Goal: Navigation & Orientation: Find specific page/section

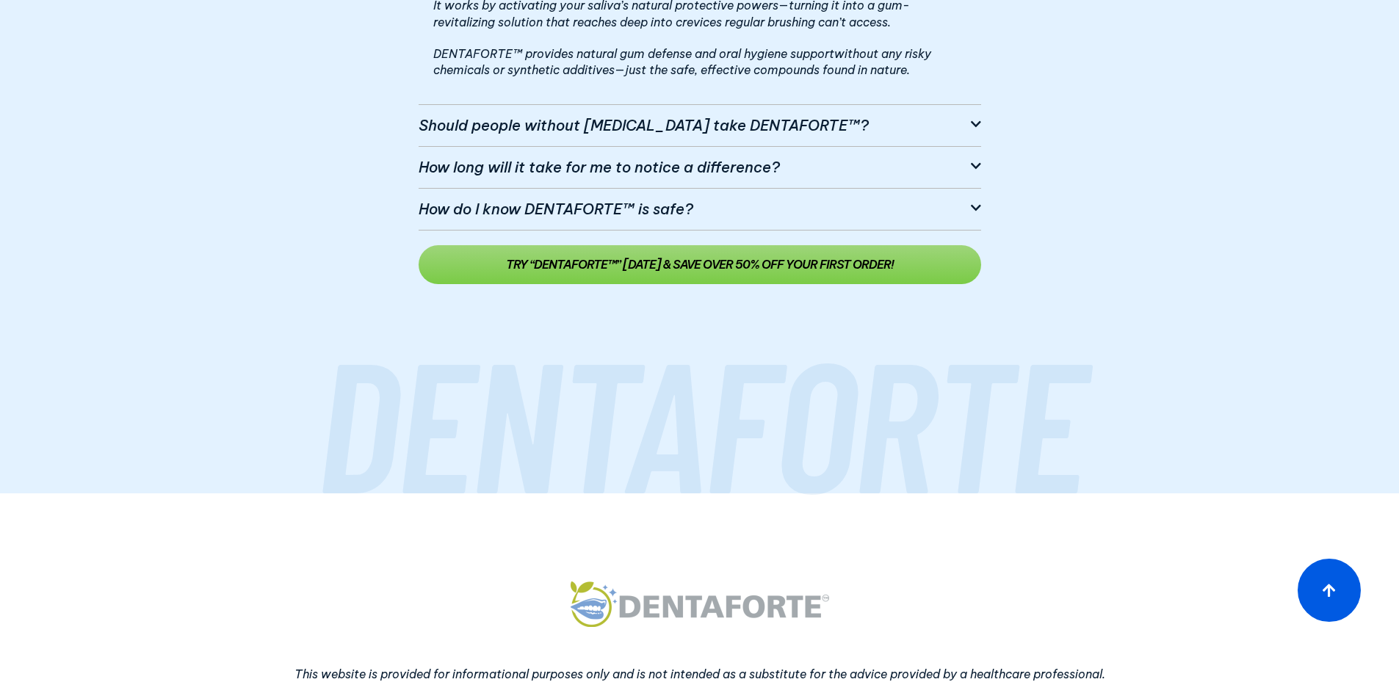
scroll to position [14124, 0]
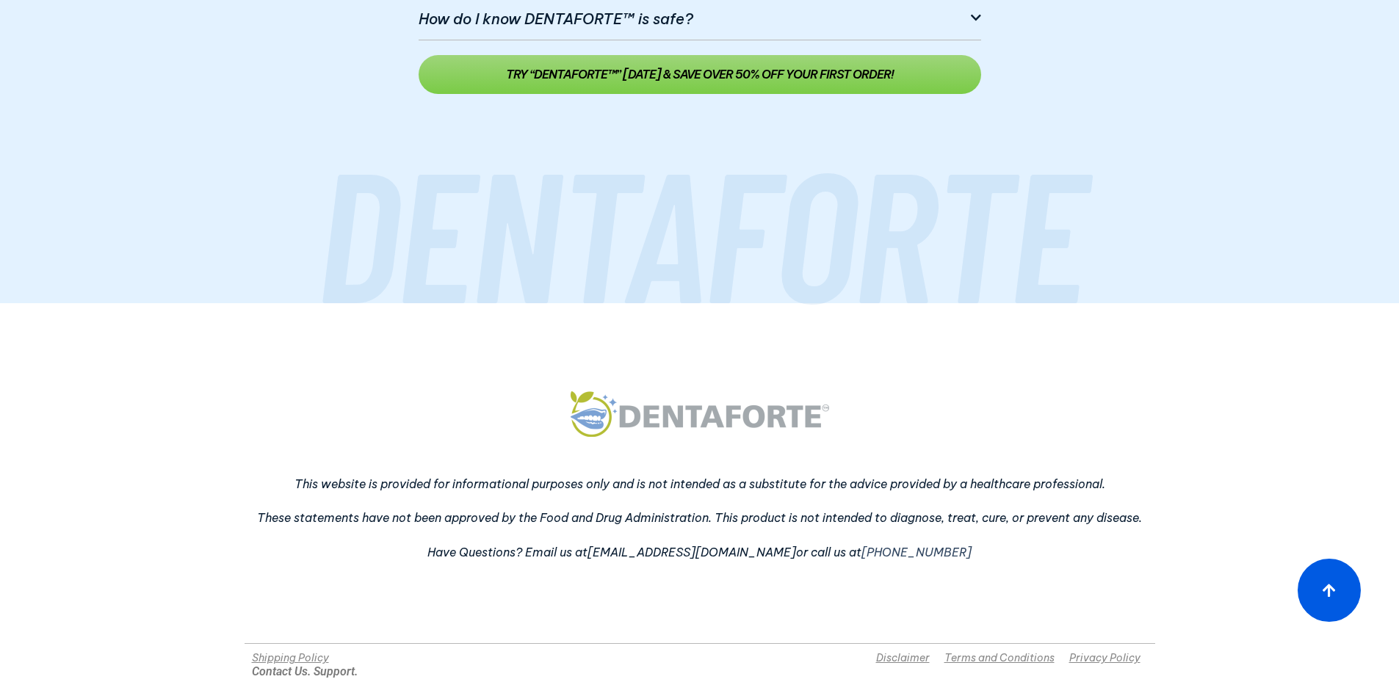
click at [672, 391] on img at bounding box center [699, 414] width 258 height 46
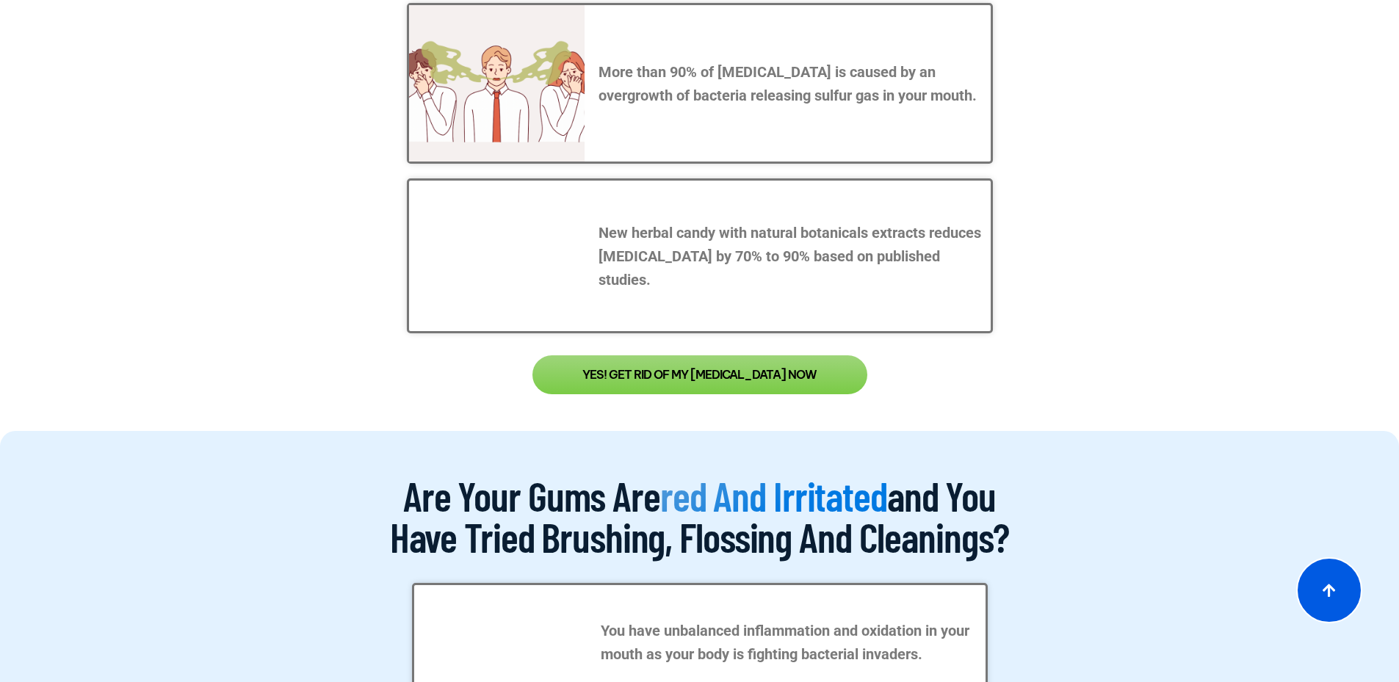
scroll to position [0, 0]
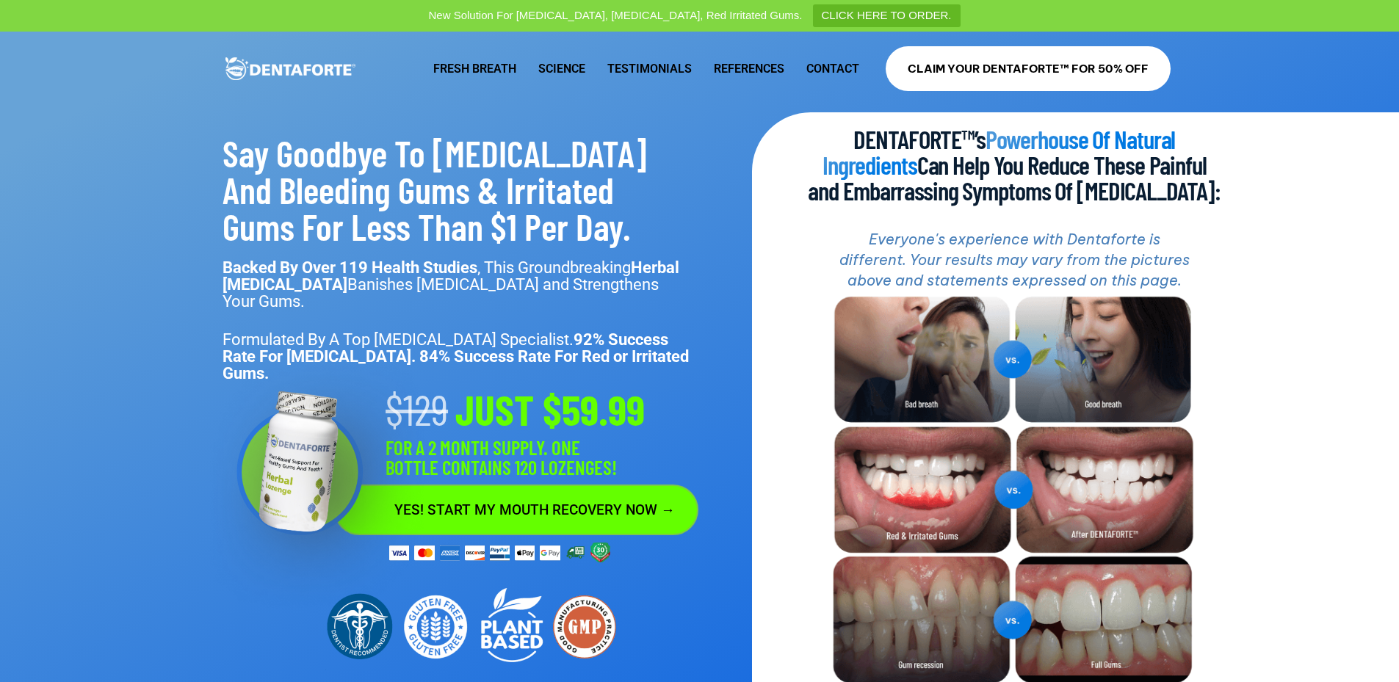
click at [812, 70] on link "Contact" at bounding box center [832, 69] width 75 height 34
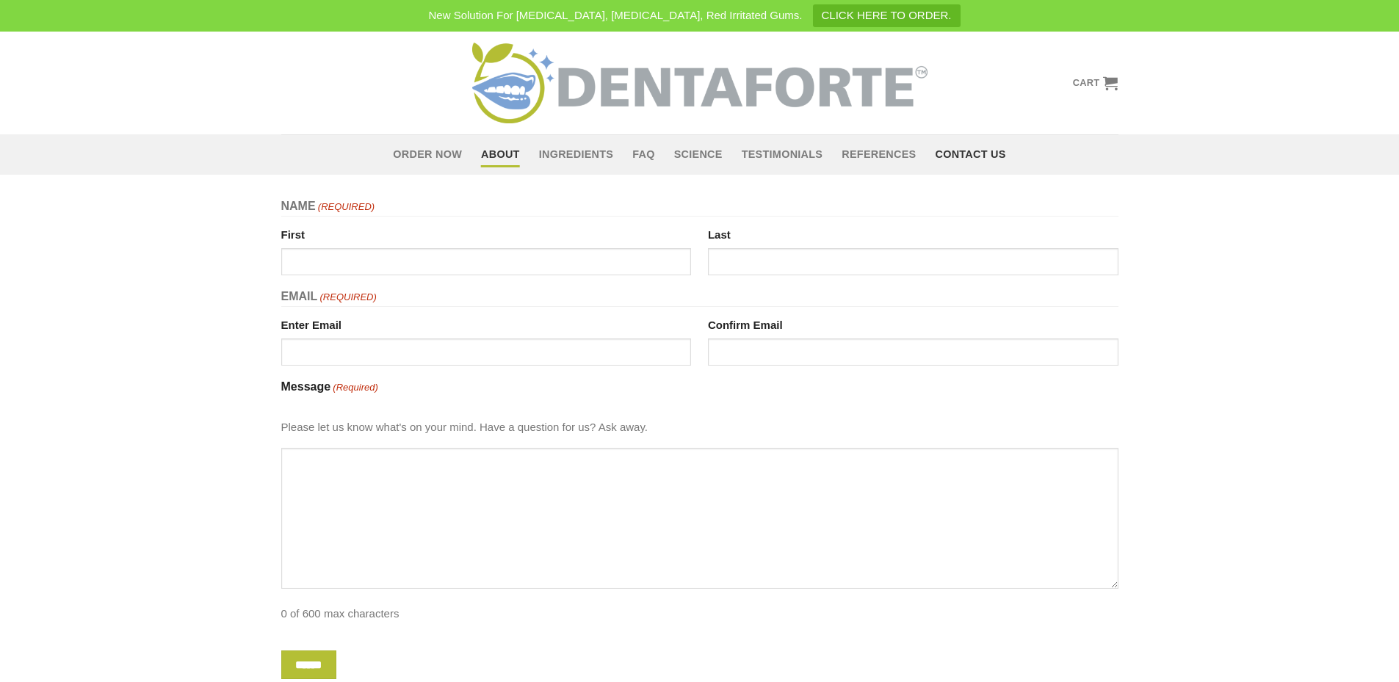
click at [499, 158] on link "About" at bounding box center [500, 155] width 39 height 26
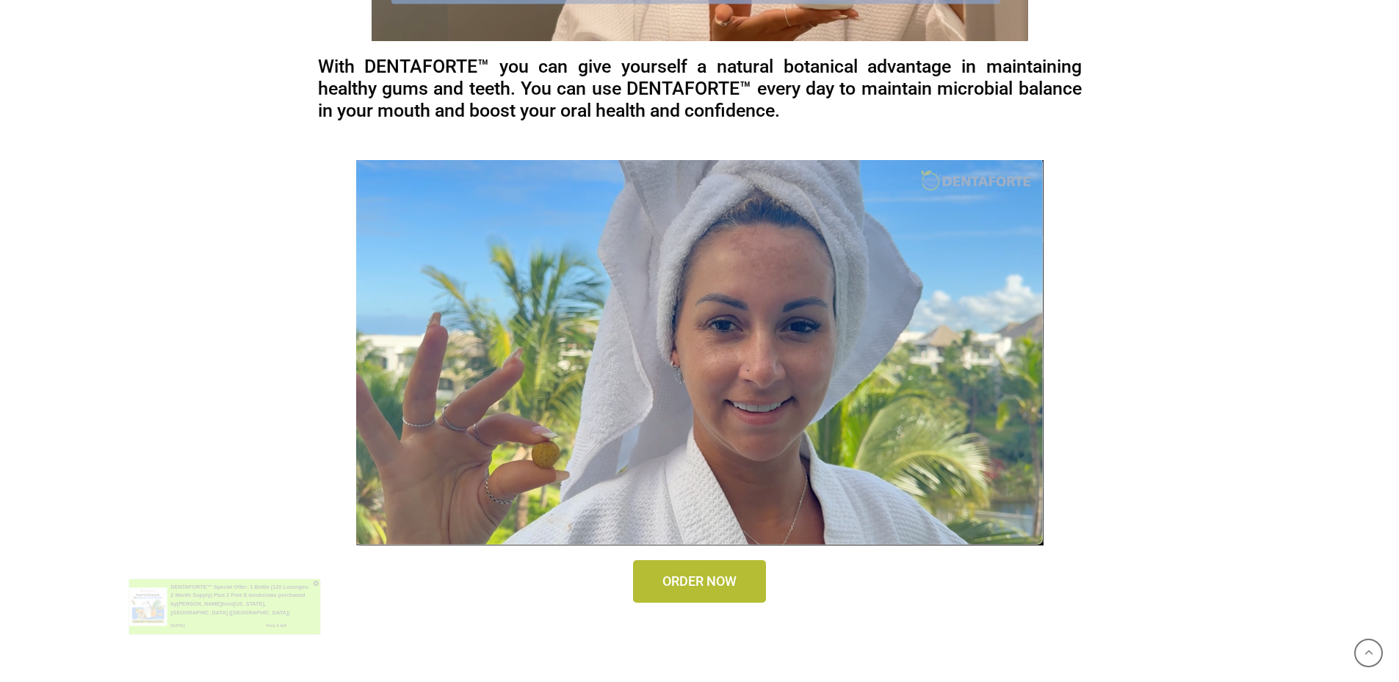
scroll to position [16537, 0]
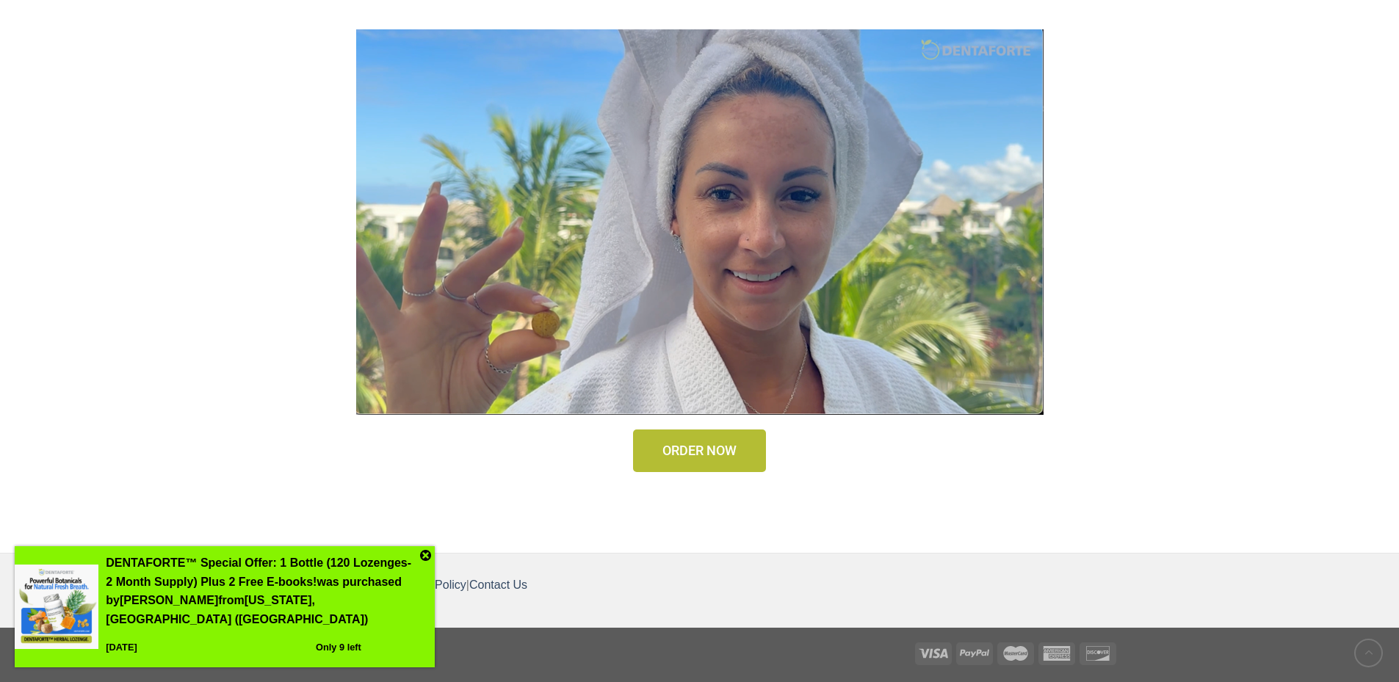
click at [427, 561] on img at bounding box center [425, 555] width 11 height 11
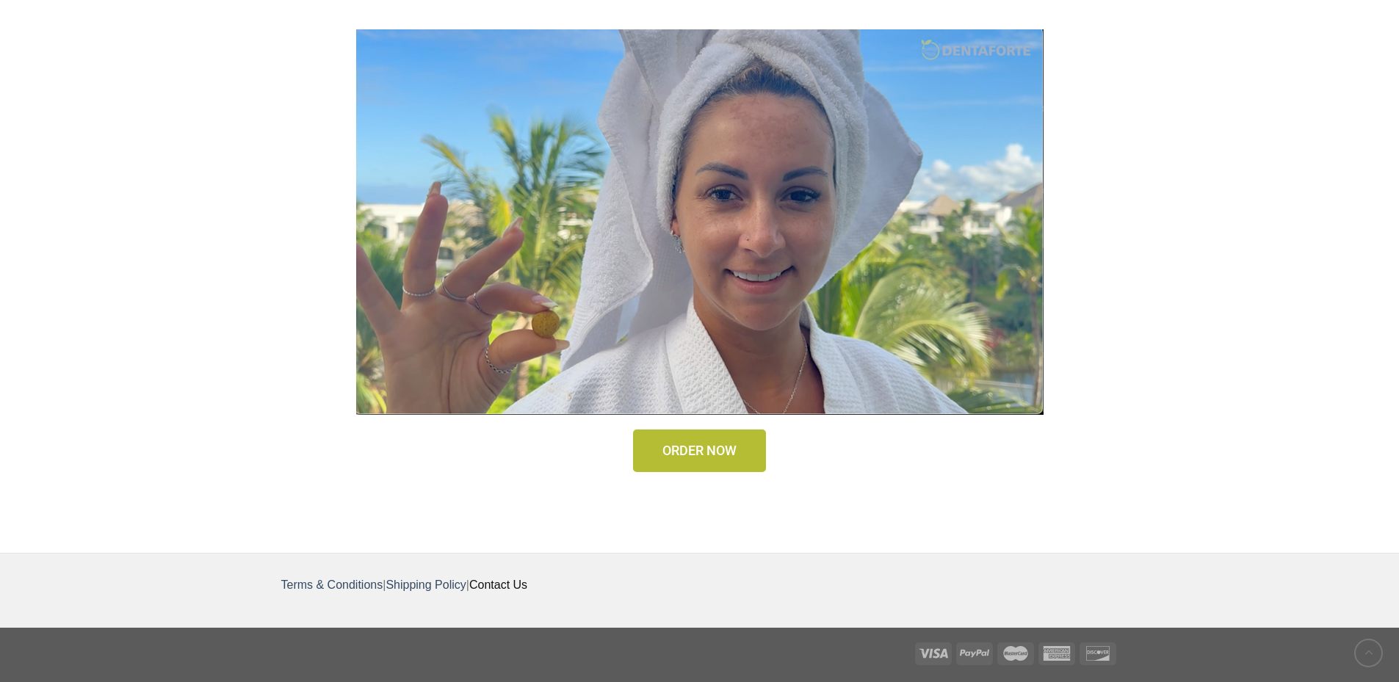
click at [512, 590] on link "Contact Us" at bounding box center [498, 585] width 58 height 12
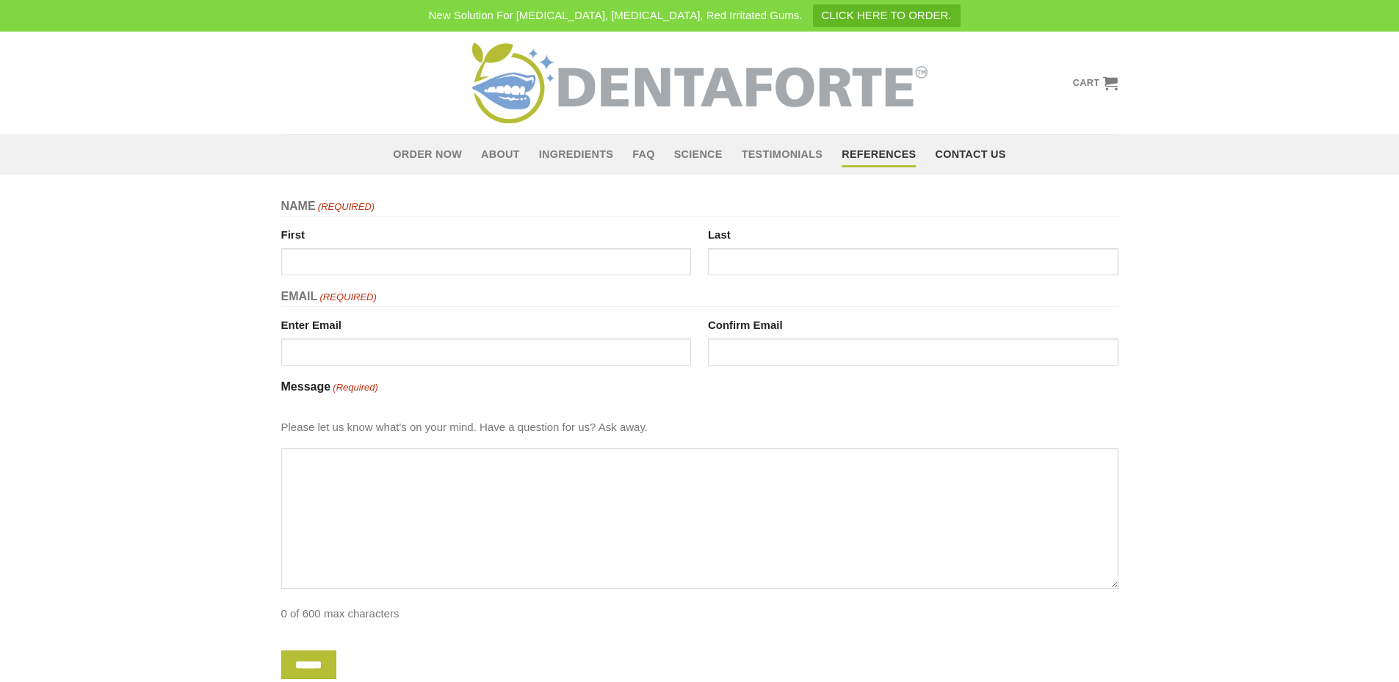
click at [887, 151] on link "References" at bounding box center [878, 155] width 74 height 26
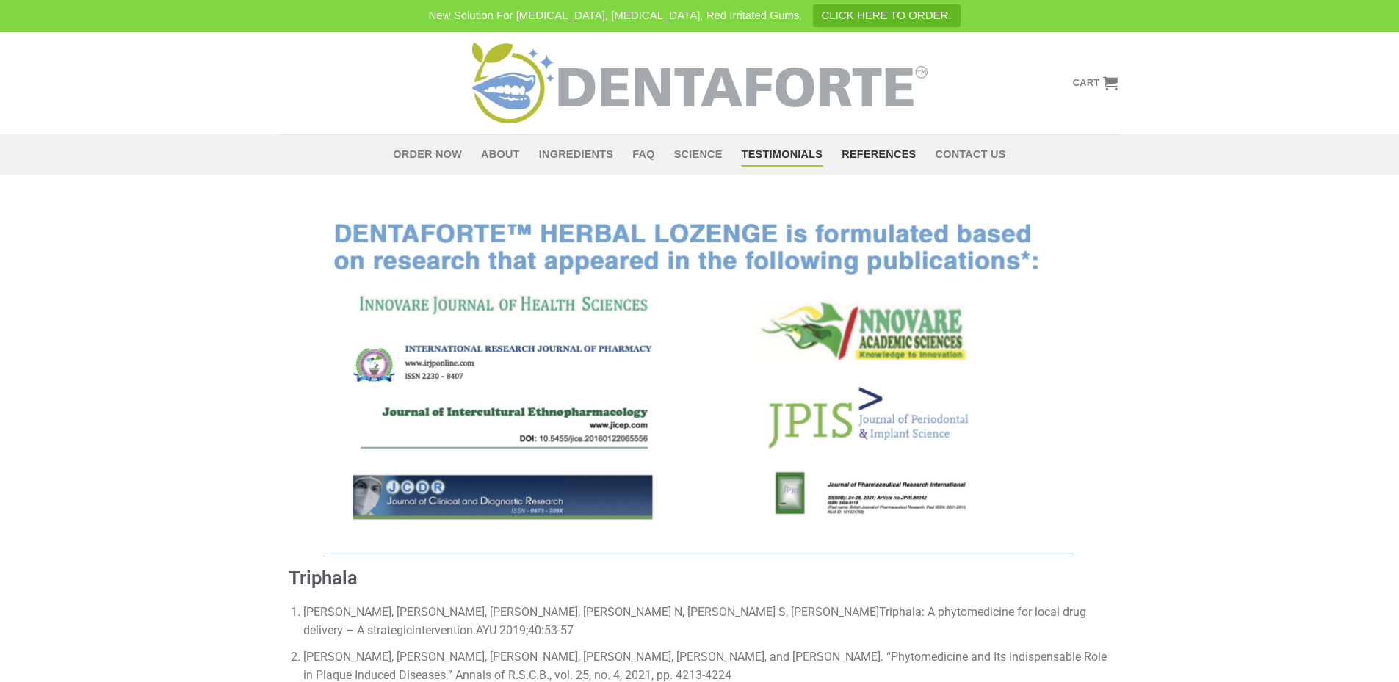
click at [781, 152] on link "Testimonials" at bounding box center [782, 155] width 81 height 26
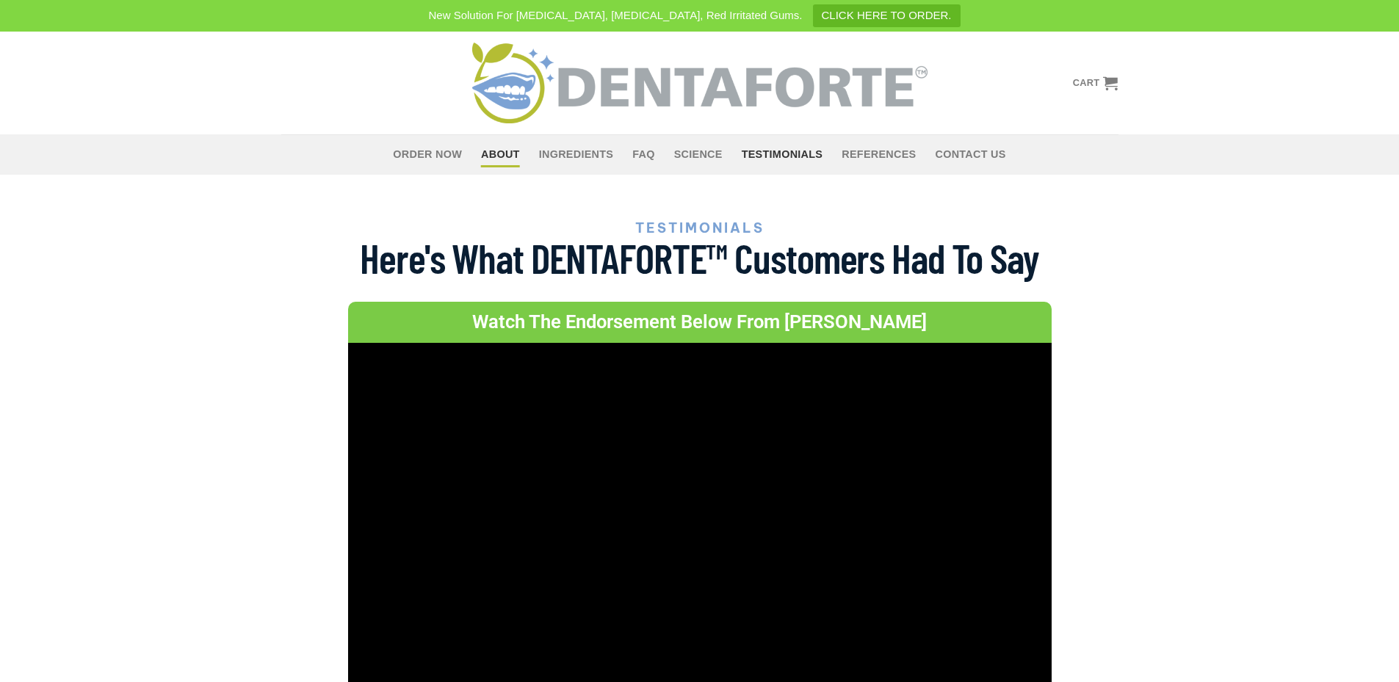
click at [493, 151] on link "About" at bounding box center [500, 155] width 39 height 26
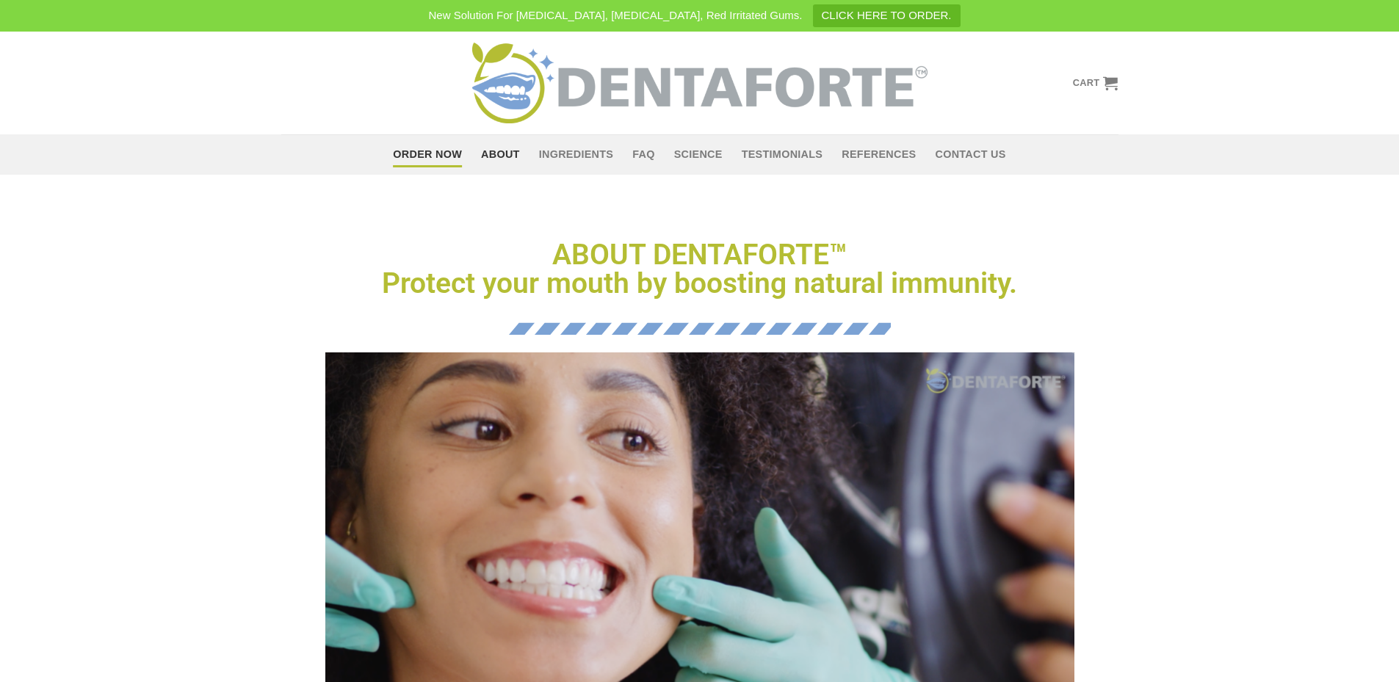
click at [410, 153] on link "Order Now" at bounding box center [427, 155] width 69 height 26
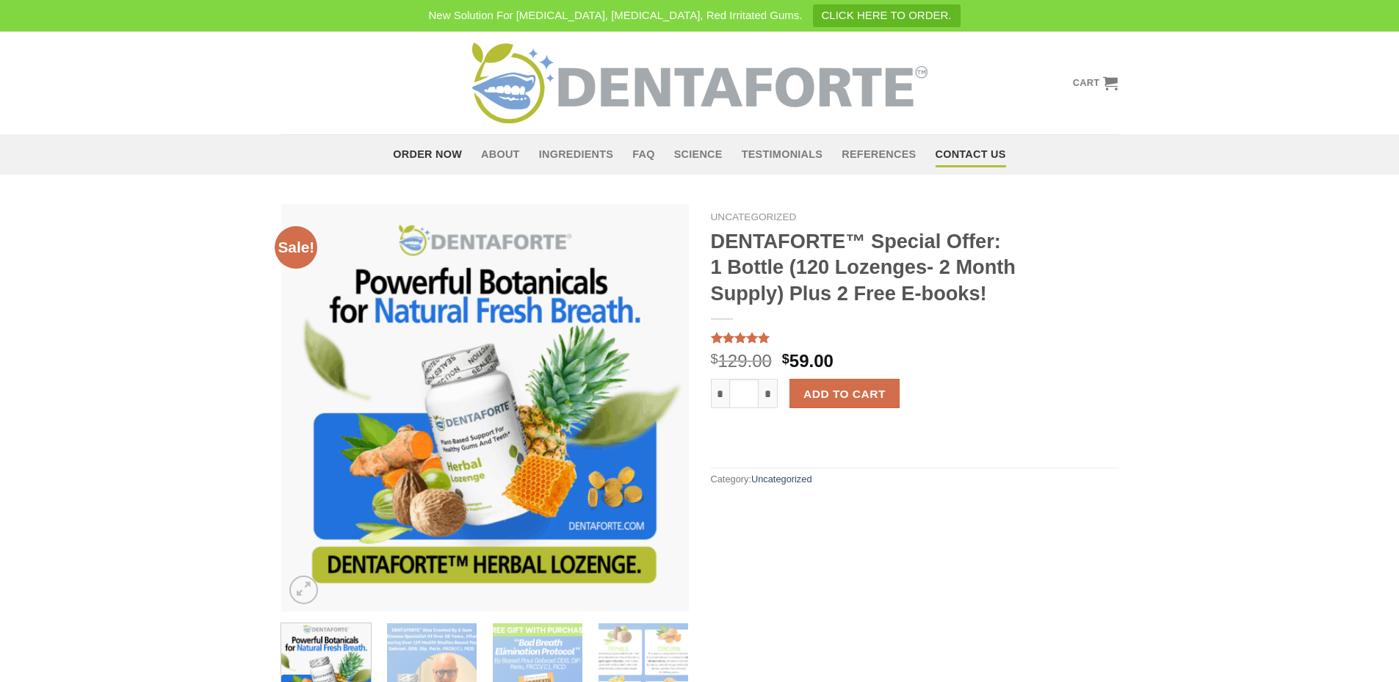
click at [963, 156] on link "Contact Us" at bounding box center [970, 155] width 70 height 26
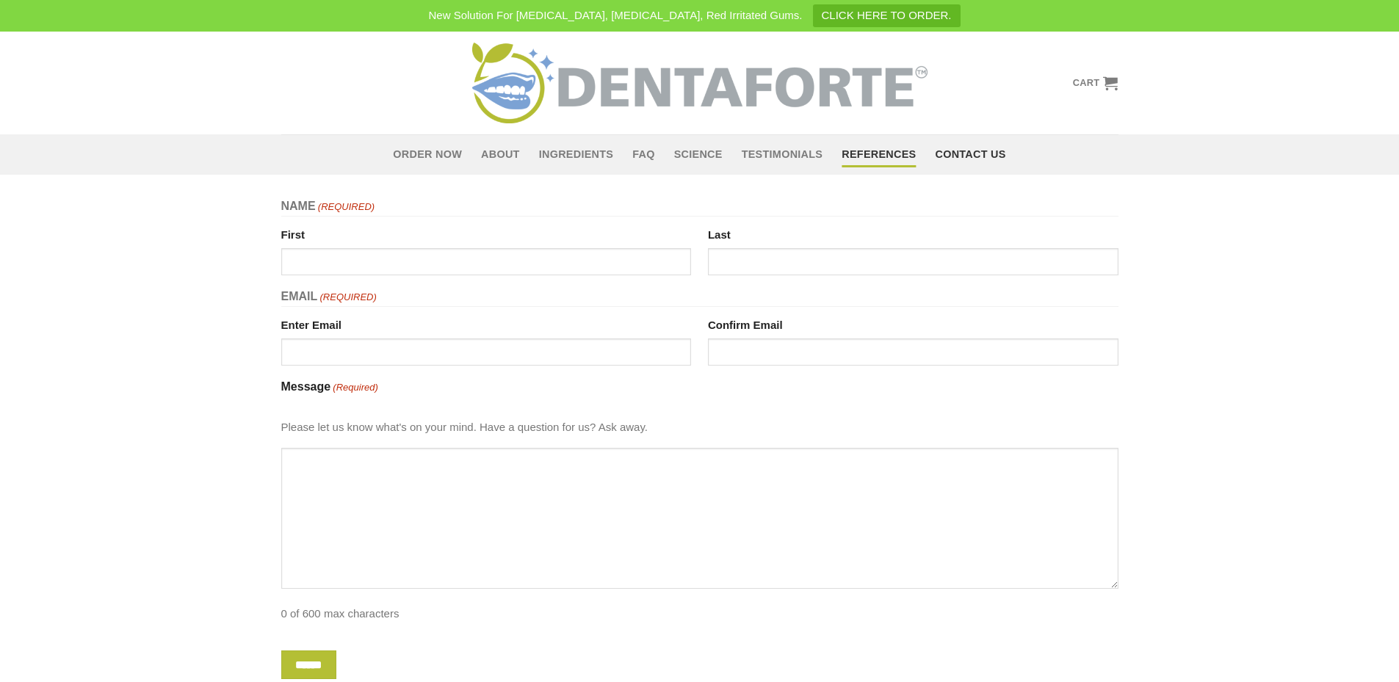
click at [877, 156] on link "References" at bounding box center [878, 155] width 74 height 26
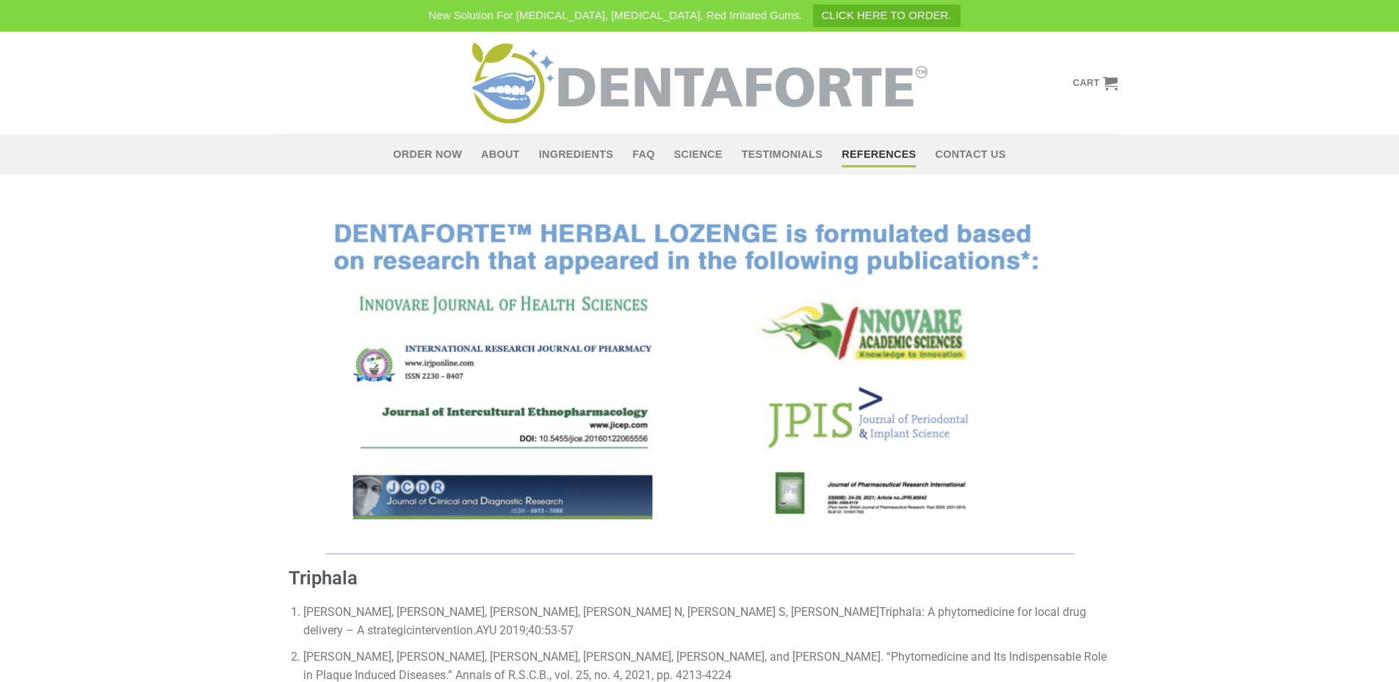
click at [348, 241] on img at bounding box center [699, 379] width 749 height 350
click at [402, 152] on link "Order Now" at bounding box center [427, 155] width 69 height 26
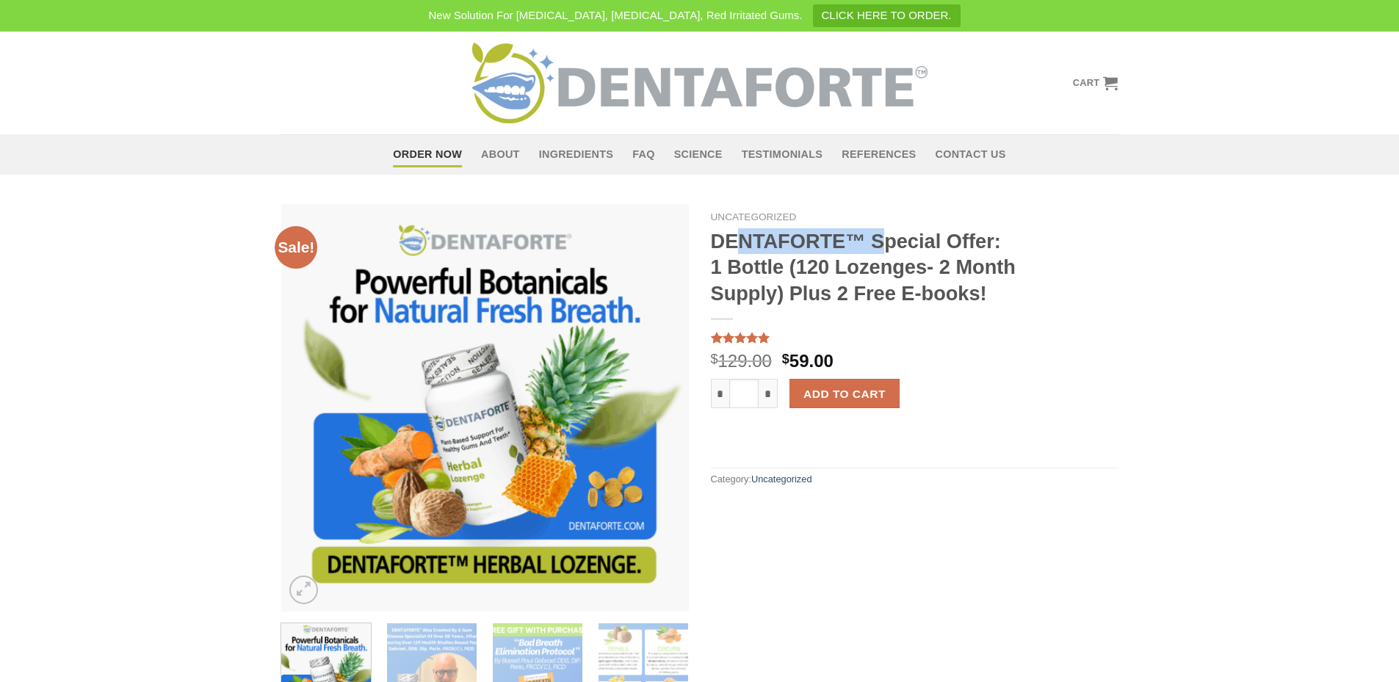
drag, startPoint x: 712, startPoint y: 234, endPoint x: 860, endPoint y: 239, distance: 147.7
click at [860, 239] on h1 "DENTAFORTE™ Special Offer: 1 Bottle (120 Lozenges- 2 Month Supply) Plus 2 Free …" at bounding box center [914, 267] width 407 height 78
